Goal: Contribute content: Add original content to the website for others to see

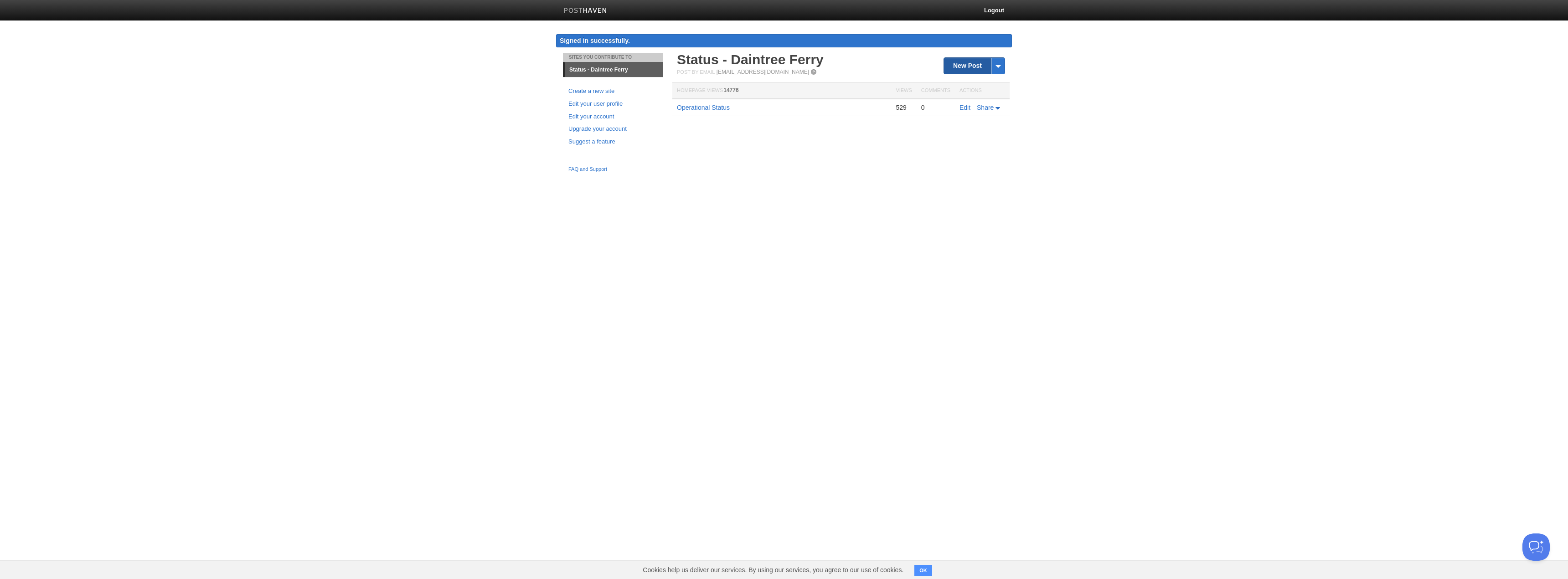
click at [959, 67] on link "New Post" at bounding box center [974, 66] width 61 height 16
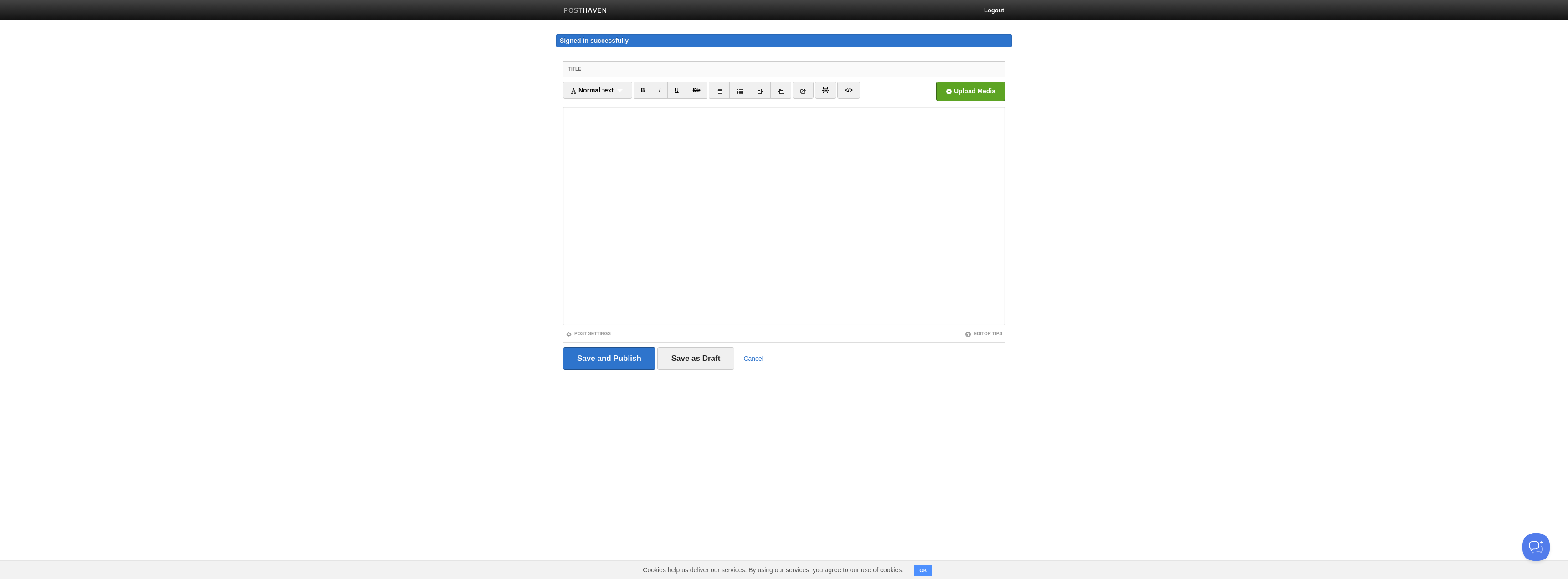
click at [621, 72] on input "Title" at bounding box center [802, 69] width 406 height 15
click at [612, 70] on input "Title" at bounding box center [802, 69] width 406 height 15
paste input "🚨 Public Notice 🚨"
drag, startPoint x: 677, startPoint y: 66, endPoint x: 448, endPoint y: 57, distance: 229.2
click at [453, 57] on body "Logout Signed in successfully. Signed in successfully. × Sites You Contribute T…" at bounding box center [784, 202] width 1568 height 405
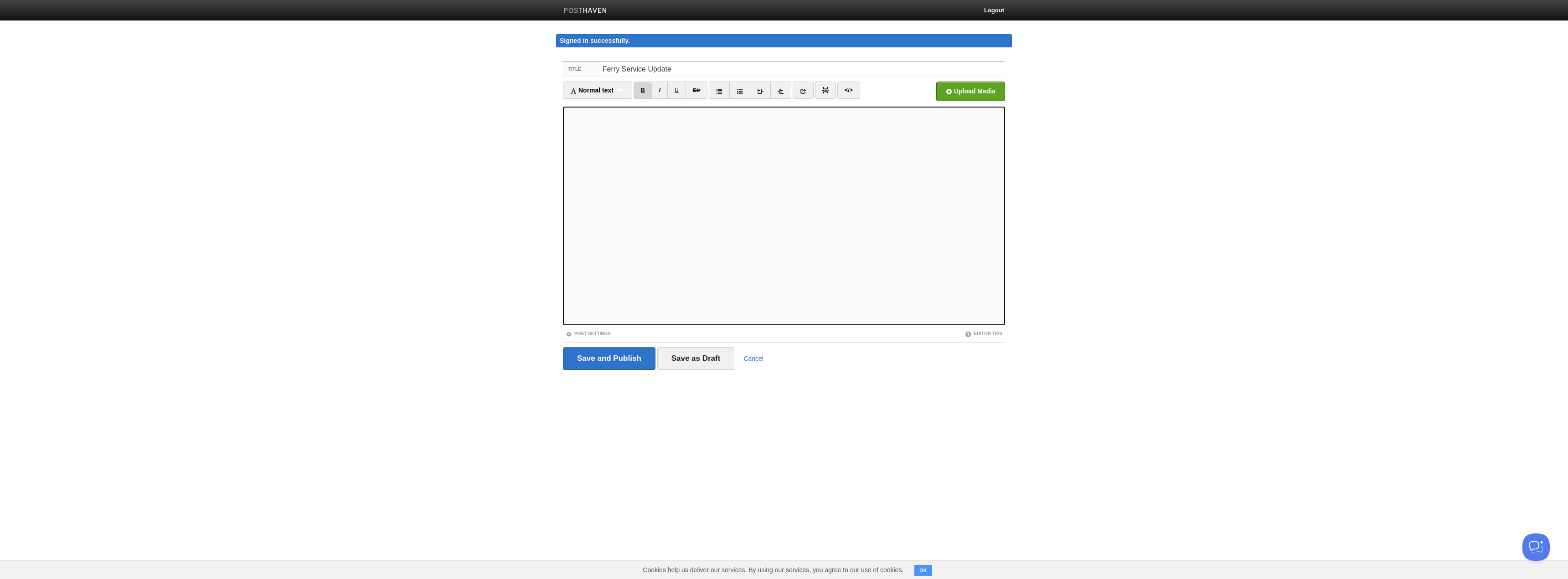
click at [645, 84] on link "B" at bounding box center [643, 90] width 19 height 17
click at [647, 89] on link "B" at bounding box center [643, 90] width 19 height 17
click at [645, 91] on link "B" at bounding box center [643, 90] width 19 height 17
click at [646, 93] on link "B" at bounding box center [643, 90] width 19 height 17
click at [684, 65] on input "Ferry Service Update" at bounding box center [802, 69] width 406 height 15
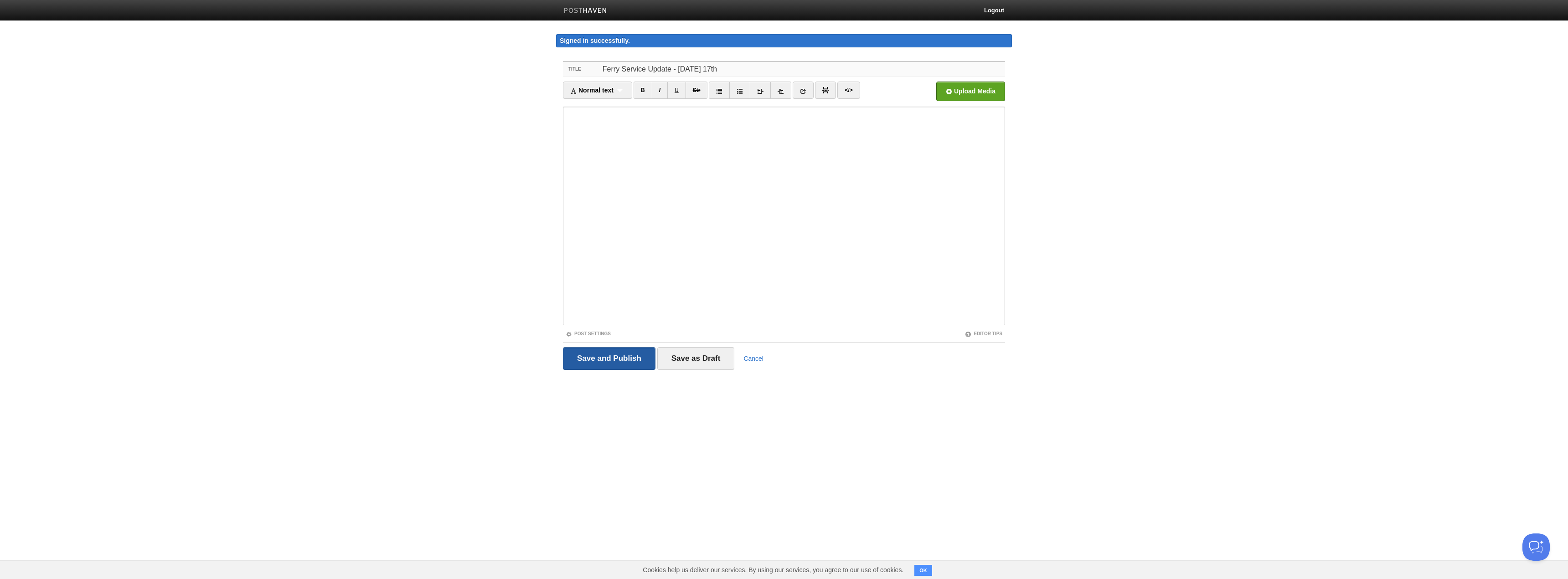
type input "Ferry Service Update - [DATE] 17th"
click at [613, 360] on input "Save and Publish" at bounding box center [609, 358] width 93 height 23
